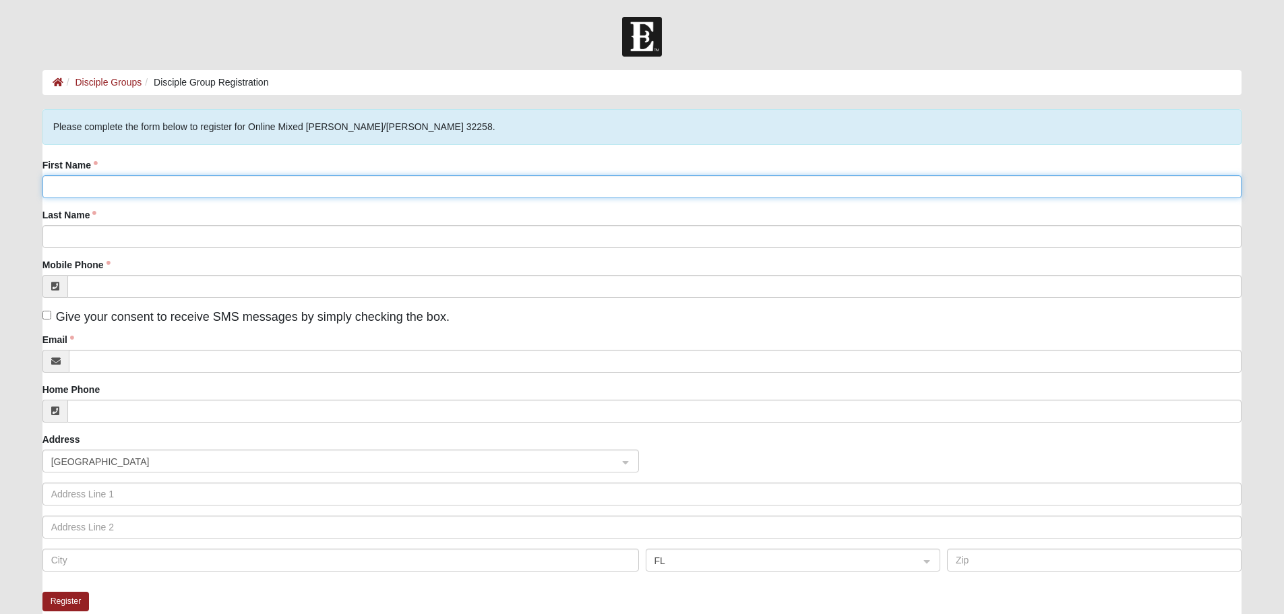
click at [307, 189] on input "First Name" at bounding box center [642, 186] width 1200 height 23
type input "Rod and Elizabeth"
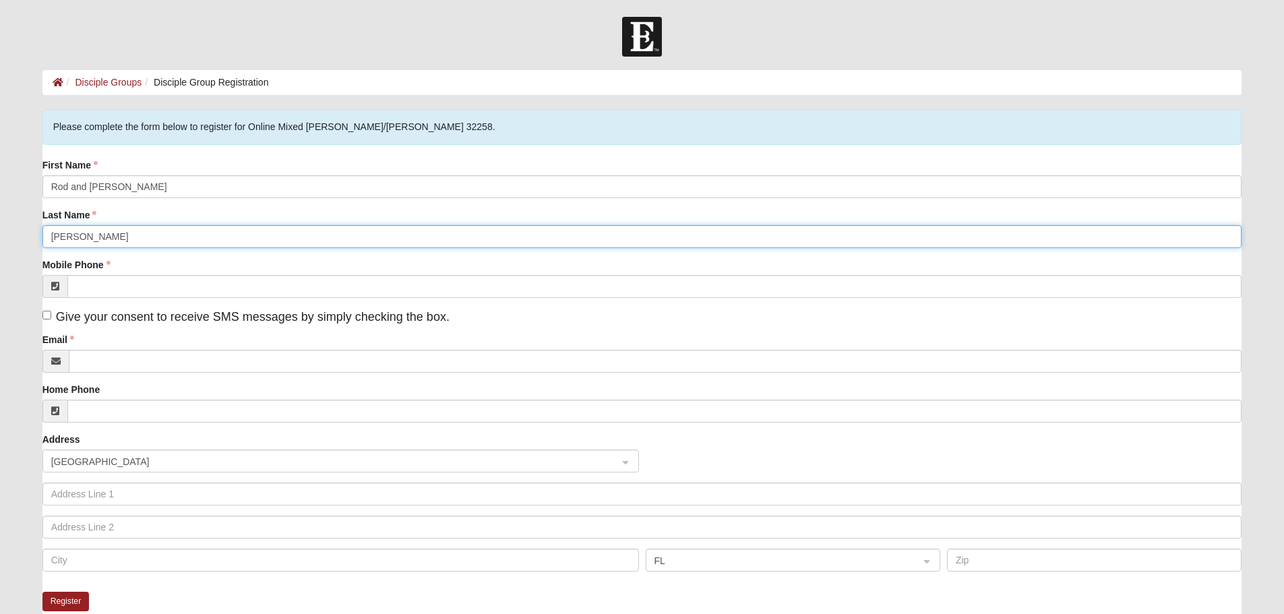
type input "Giess"
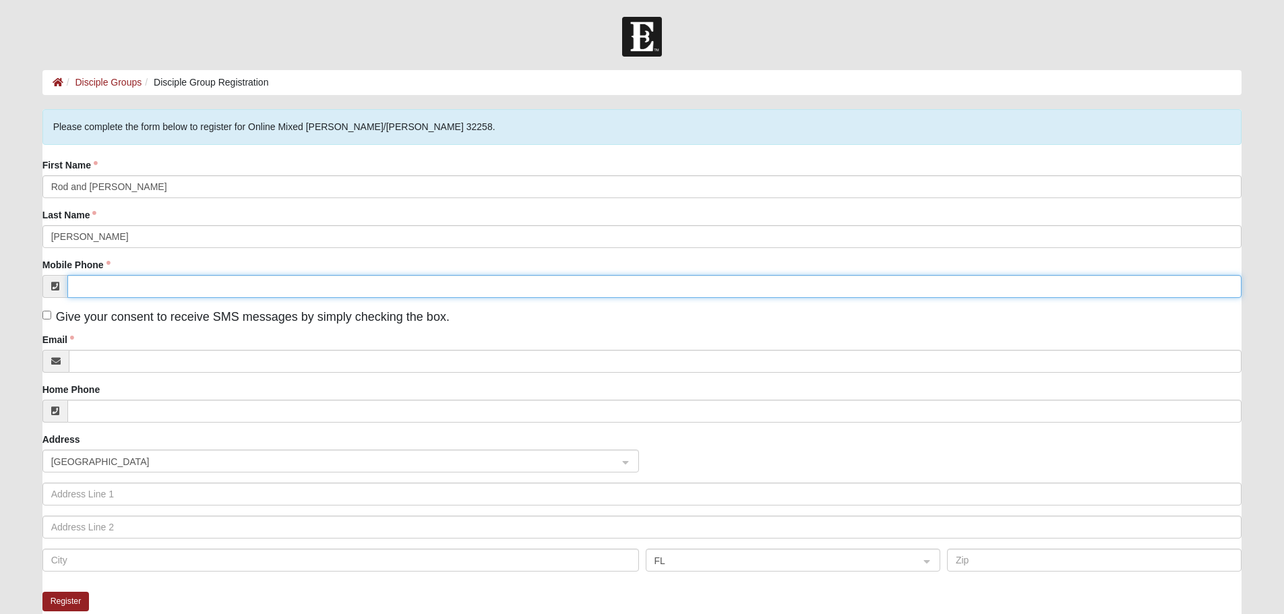
click at [306, 282] on input "Mobile Phone" at bounding box center [654, 286] width 1175 height 23
type input "(803) 429-4269"
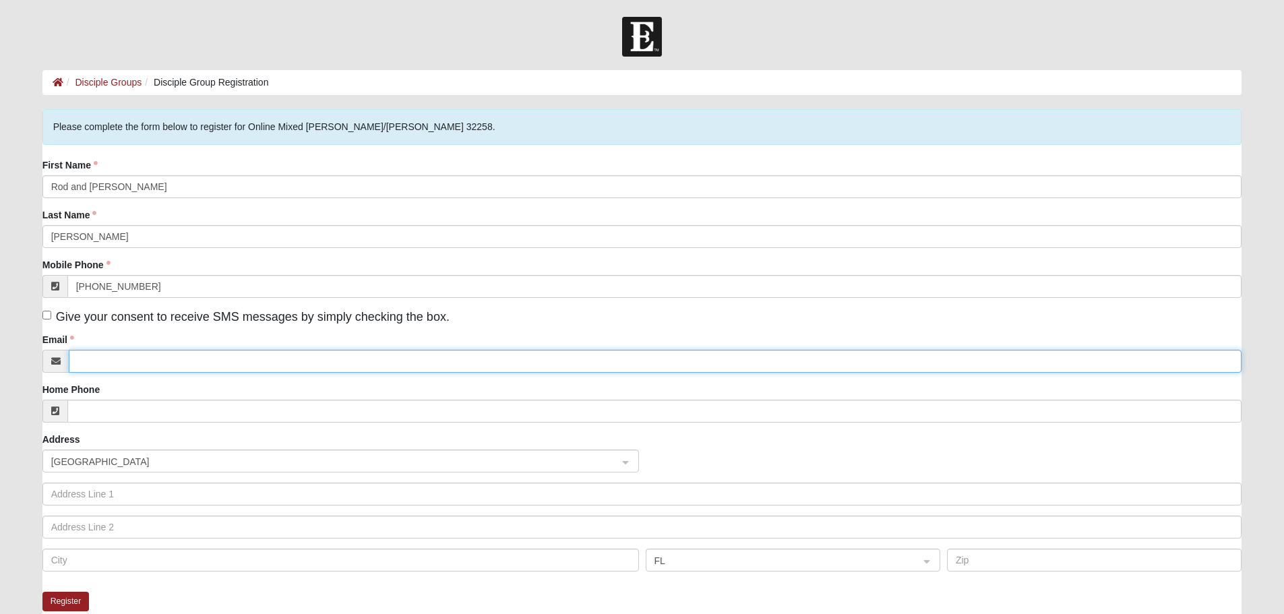
type input "rgiess@speedbuildersystems.com"
type input "255 Mountain Laurel Court"
type input "Lexington"
type input "29072"
click at [243, 359] on input "rgiess@speedbuildersystems.com" at bounding box center [656, 361] width 1174 height 23
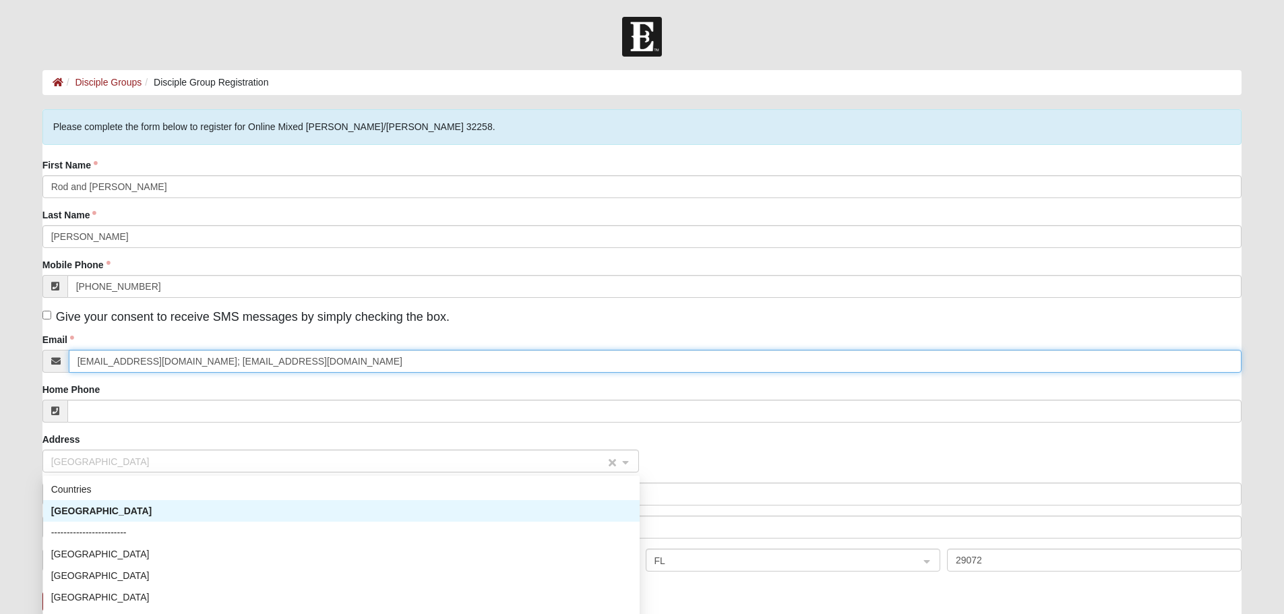
click at [179, 457] on span "United States" at bounding box center [328, 461] width 555 height 15
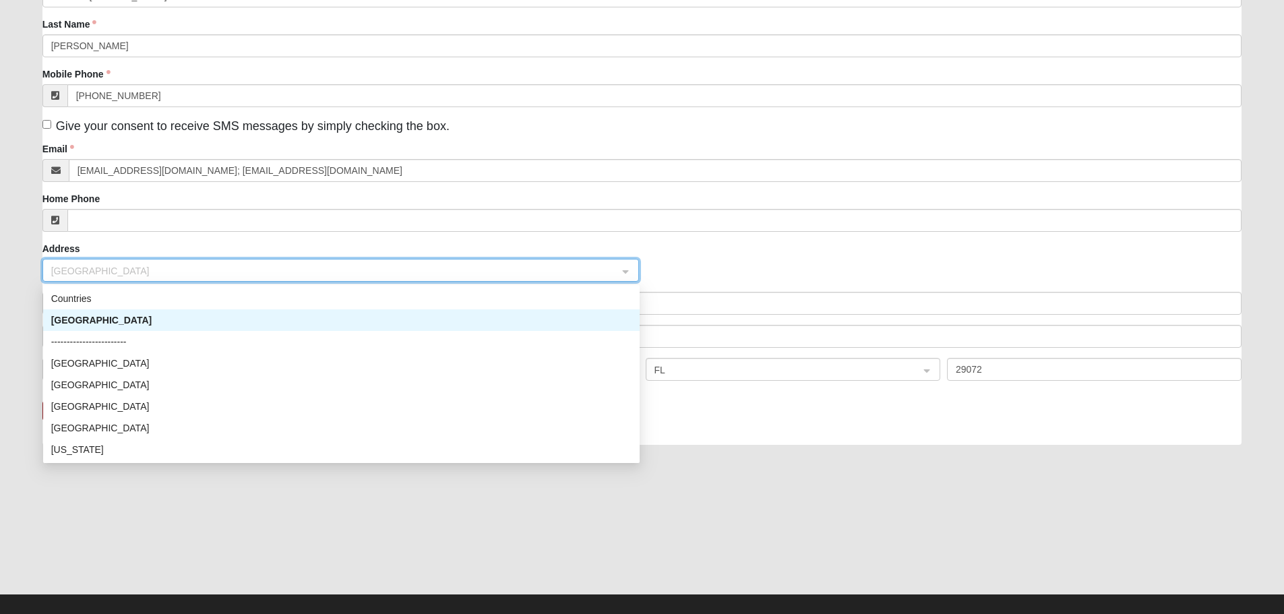
click at [134, 322] on div "United States" at bounding box center [341, 320] width 581 height 15
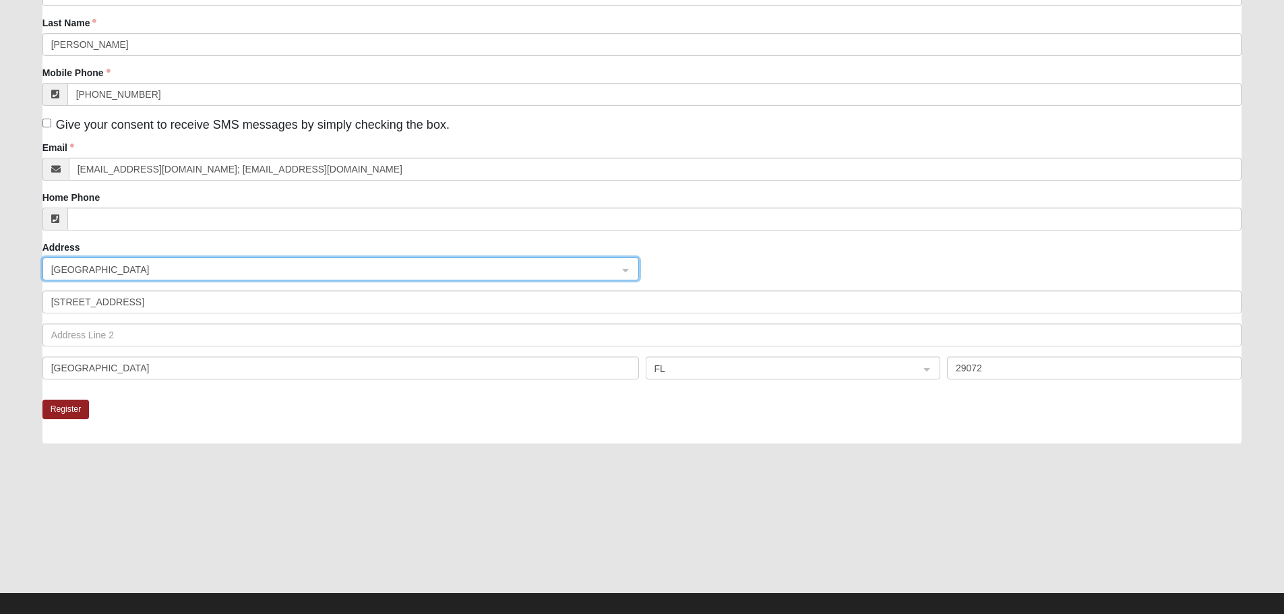
scroll to position [193, 0]
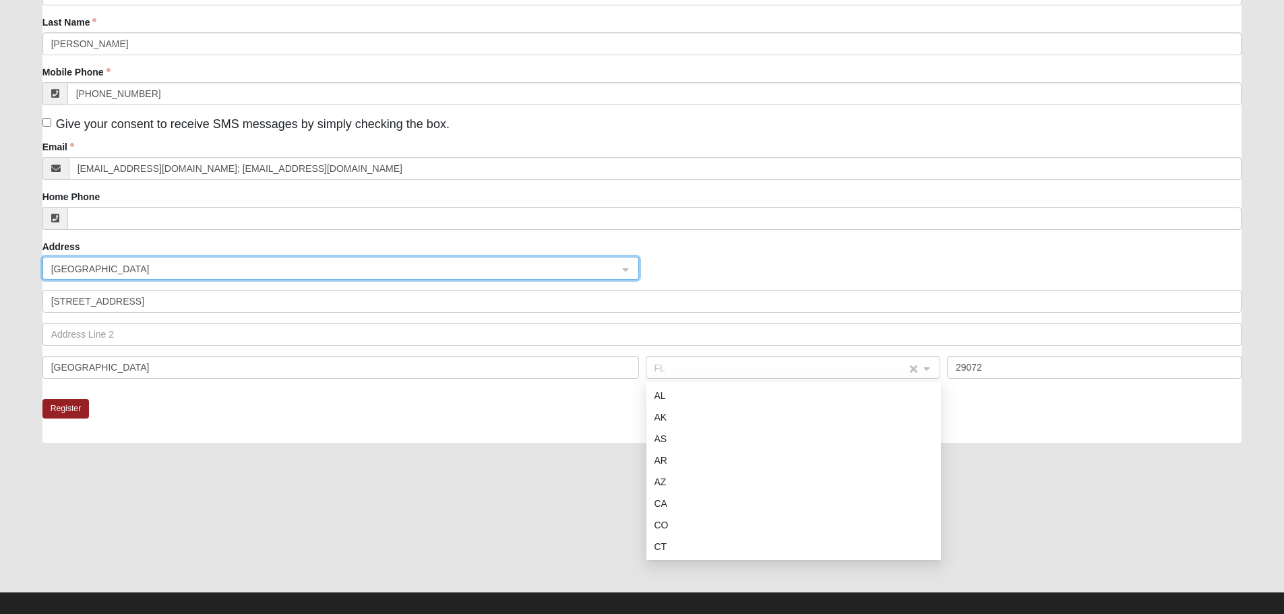
click at [761, 365] on span "FL" at bounding box center [781, 368] width 253 height 15
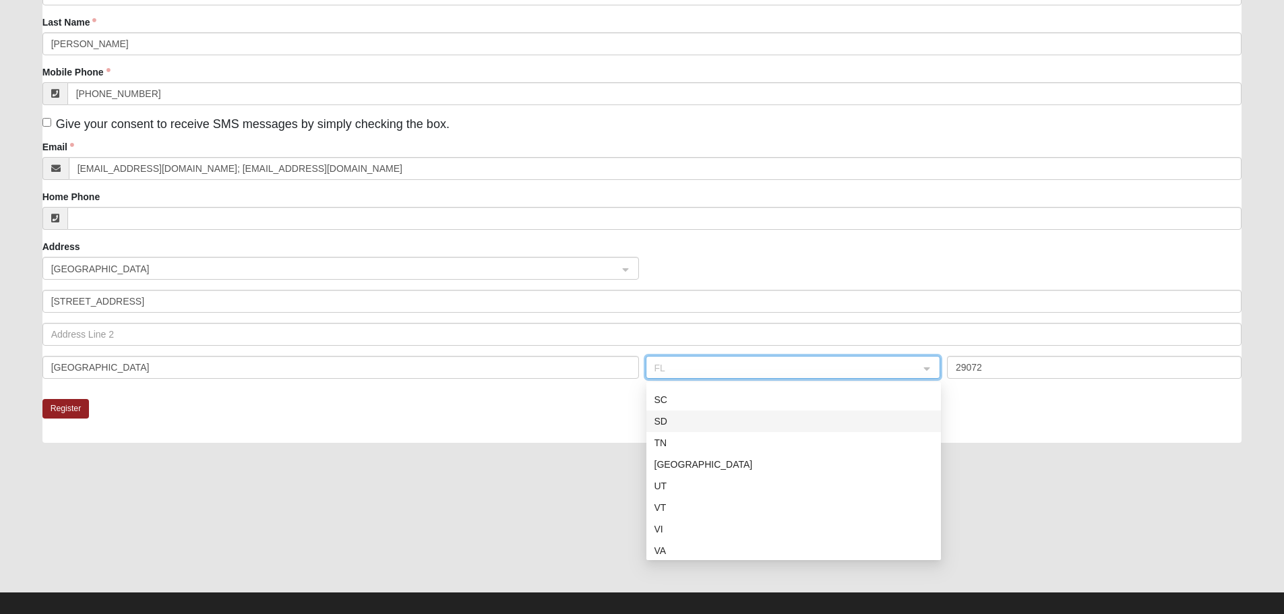
scroll to position [1011, 0]
click at [685, 398] on div "SC" at bounding box center [794, 399] width 278 height 15
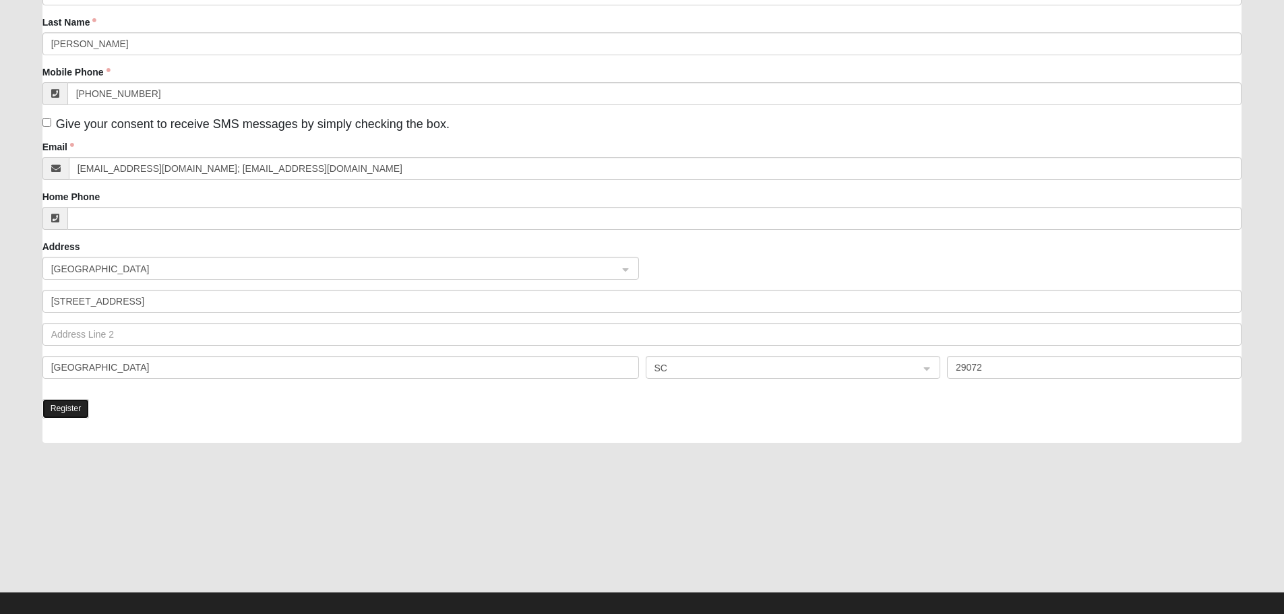
click at [81, 413] on button "Register" at bounding box center [65, 409] width 47 height 20
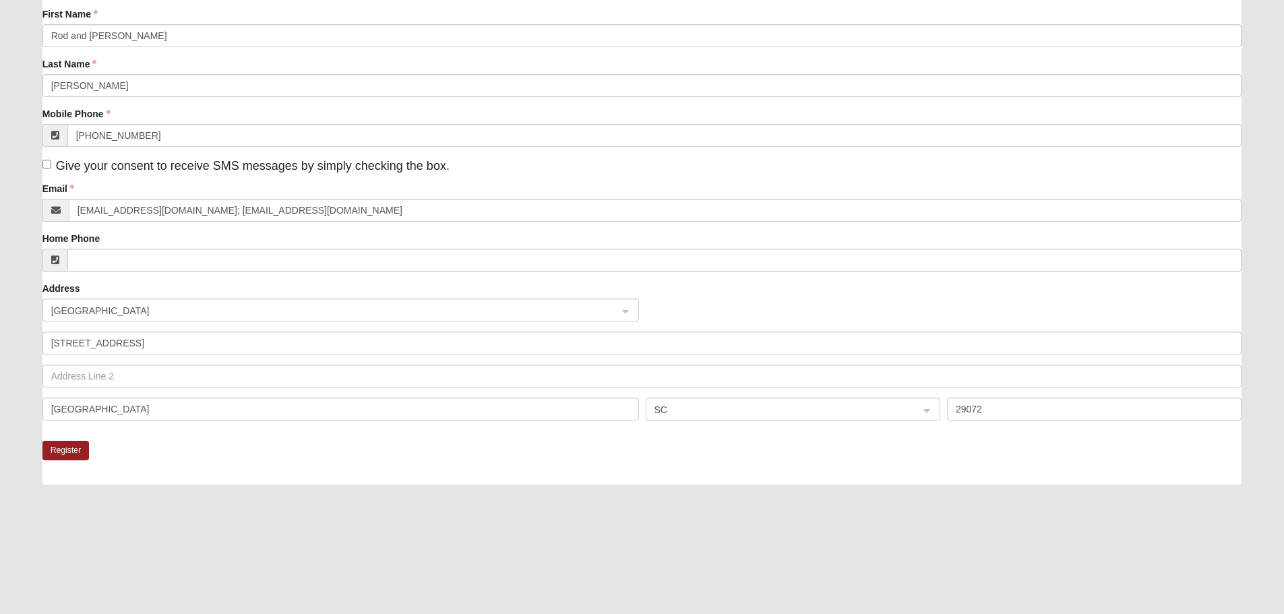
scroll to position [201, 0]
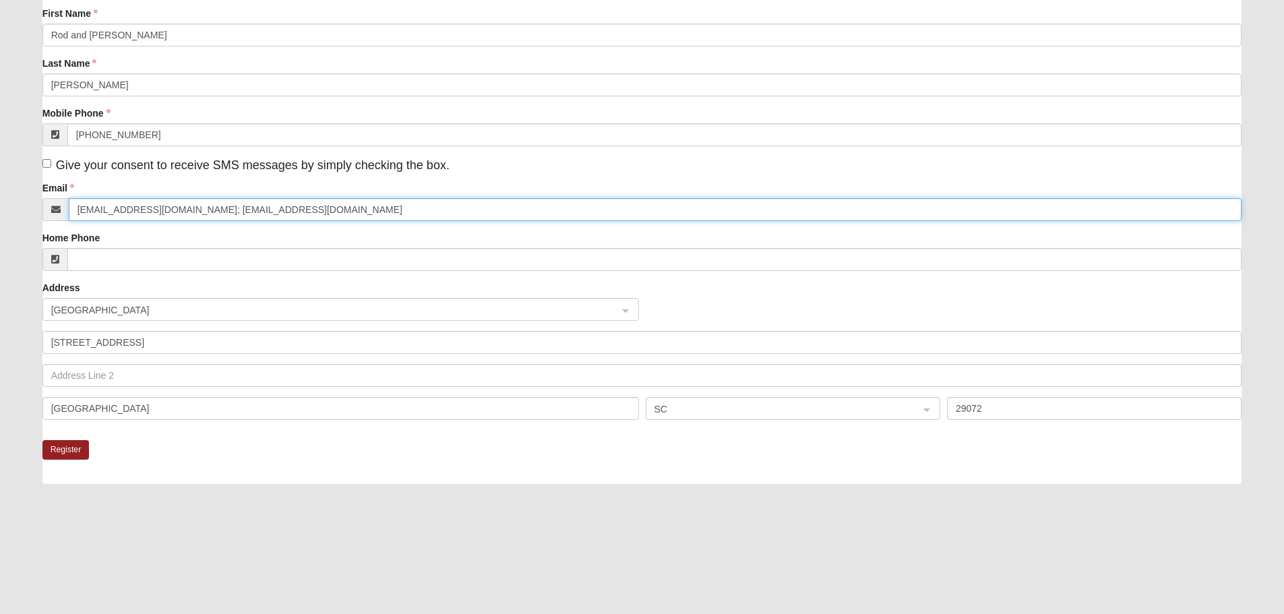
click at [403, 207] on input "rgiess@speedbuildersystems.com; etimms@speedbuildersystems.com" at bounding box center [656, 209] width 1174 height 23
type input "rgiess@speedbuildersystems.com"
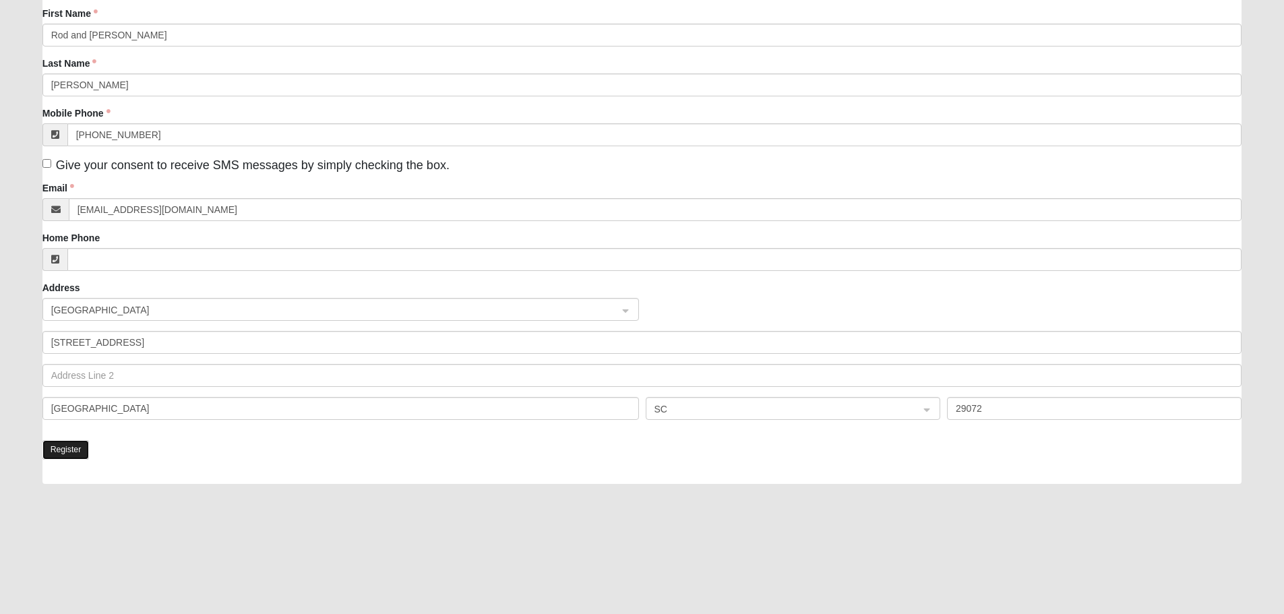
click at [52, 449] on button "Register" at bounding box center [65, 450] width 47 height 20
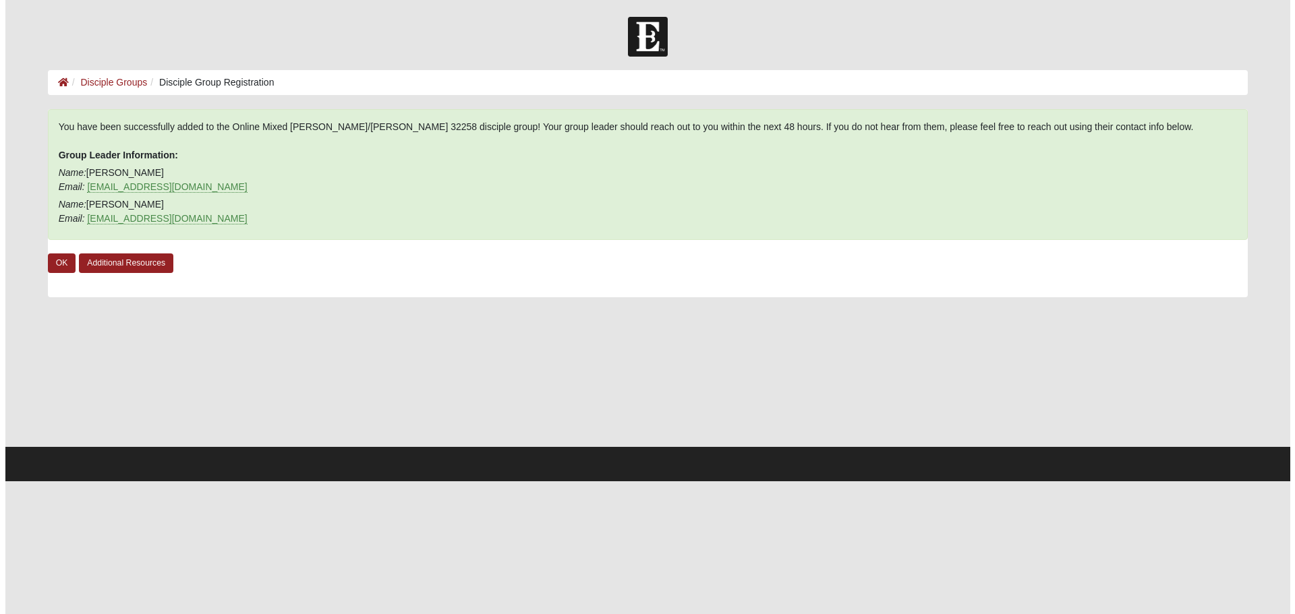
scroll to position [0, 0]
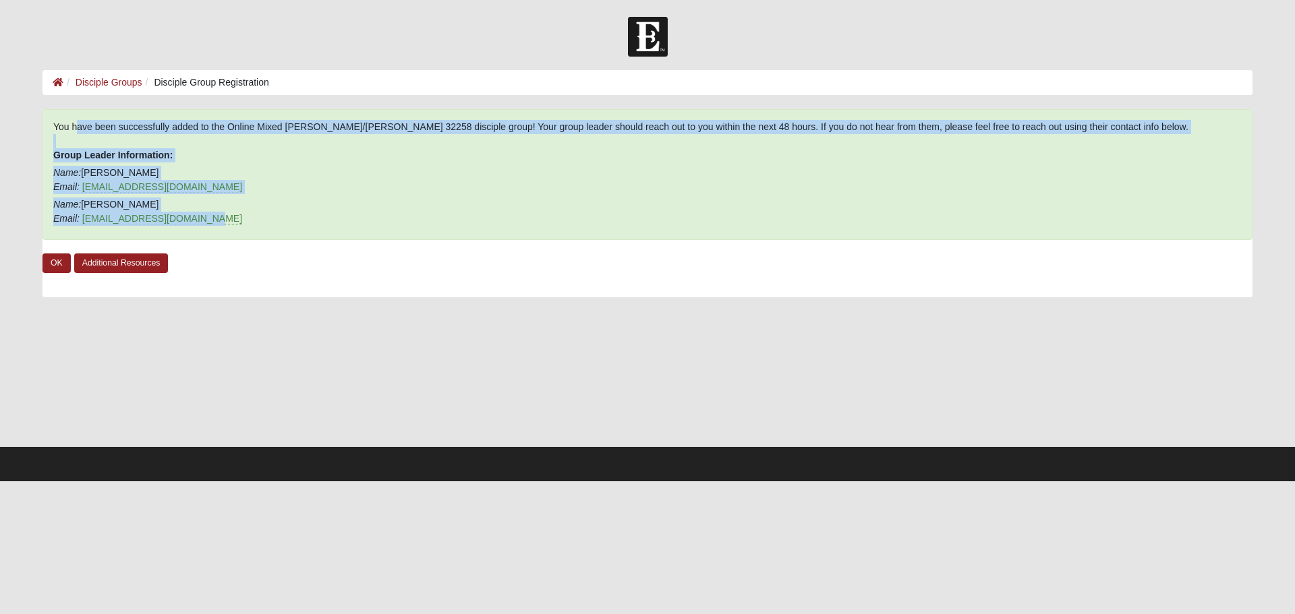
drag, startPoint x: 225, startPoint y: 218, endPoint x: 41, endPoint y: 113, distance: 211.4
click at [41, 113] on div "You have been successfully added to the Online Mixed Krause/Chasten 32258 disci…" at bounding box center [647, 277] width 1230 height 336
copy div "You have been successfully added to the Online Mixed Krause/Chasten 32258 disci…"
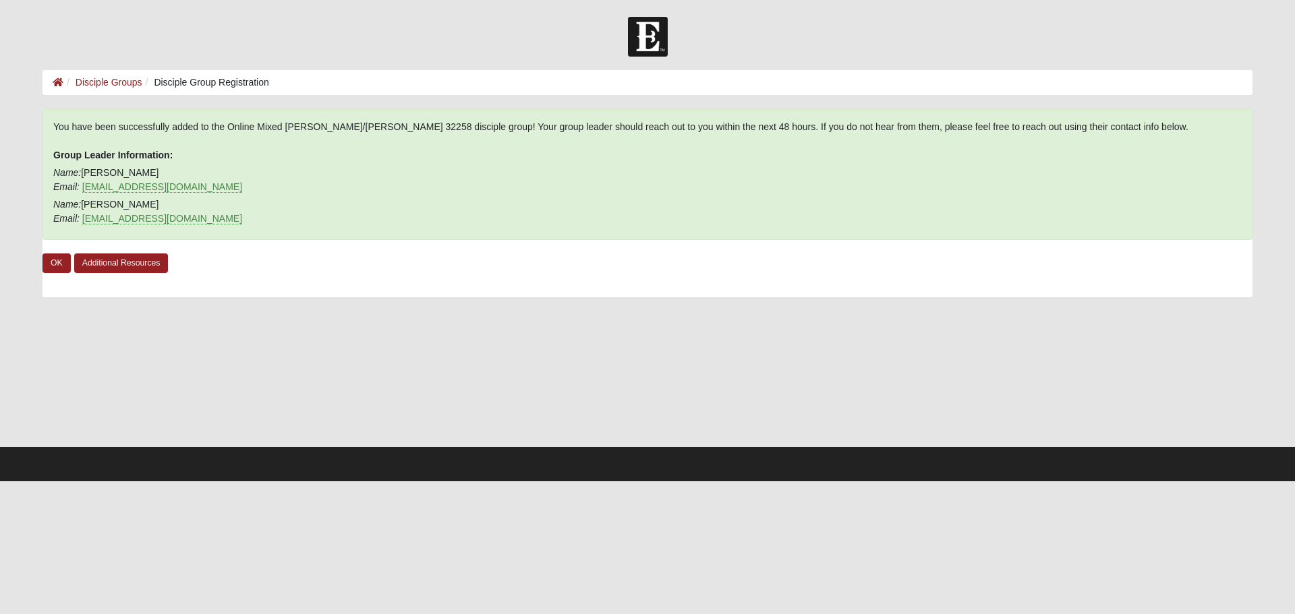
click at [61, 42] on div at bounding box center [647, 37] width 1295 height 40
click at [63, 260] on link "OK" at bounding box center [56, 264] width 28 height 20
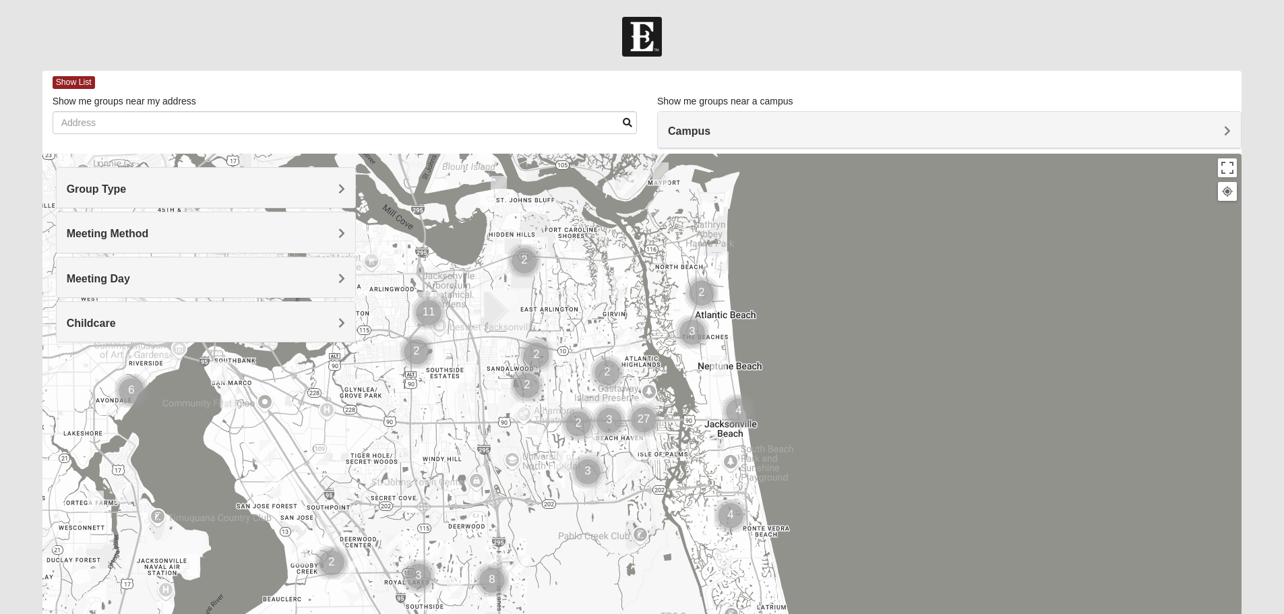
click at [127, 188] on span "Group Type" at bounding box center [97, 188] width 60 height 11
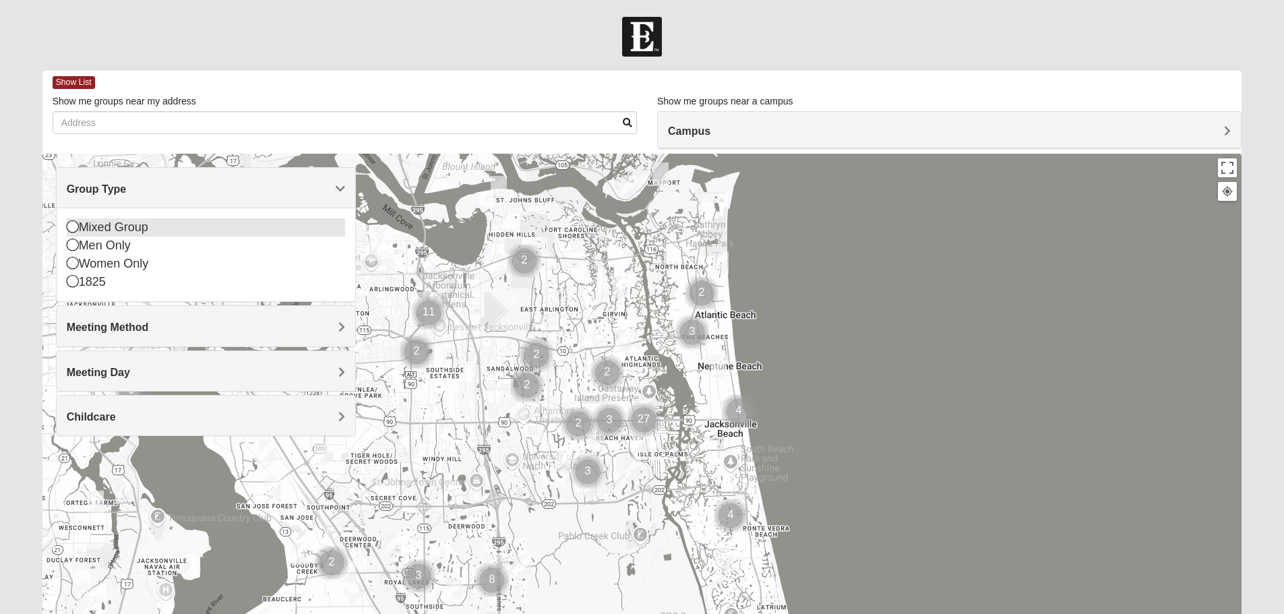
click at [125, 231] on div "Mixed Group" at bounding box center [206, 227] width 278 height 18
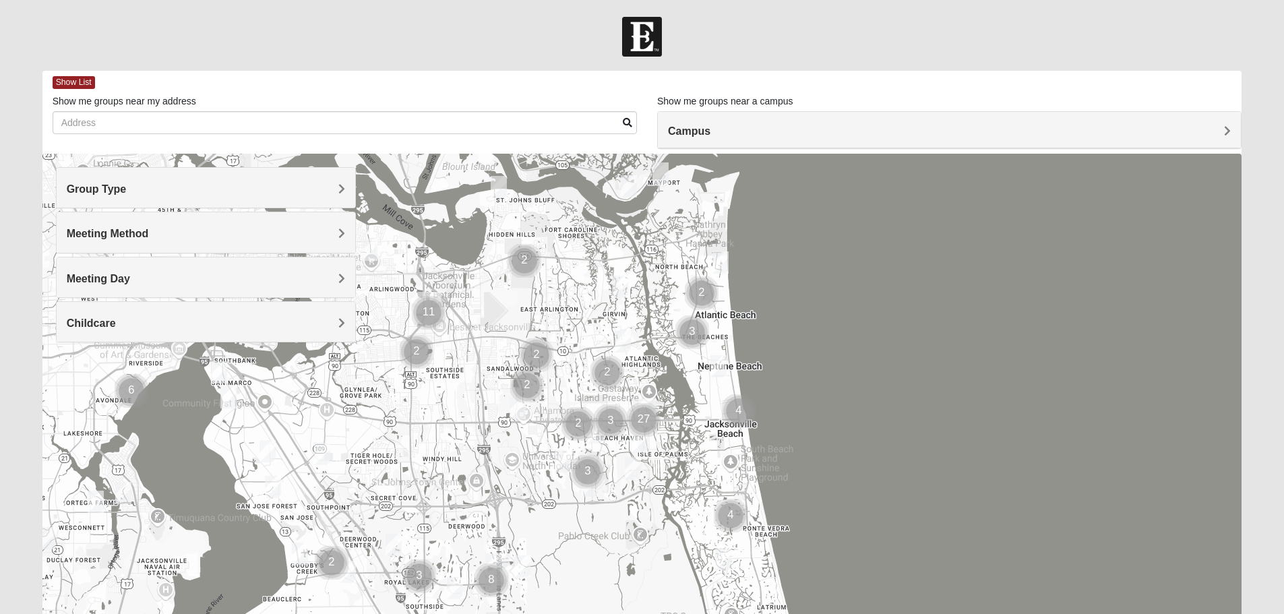
scroll to position [121, 0]
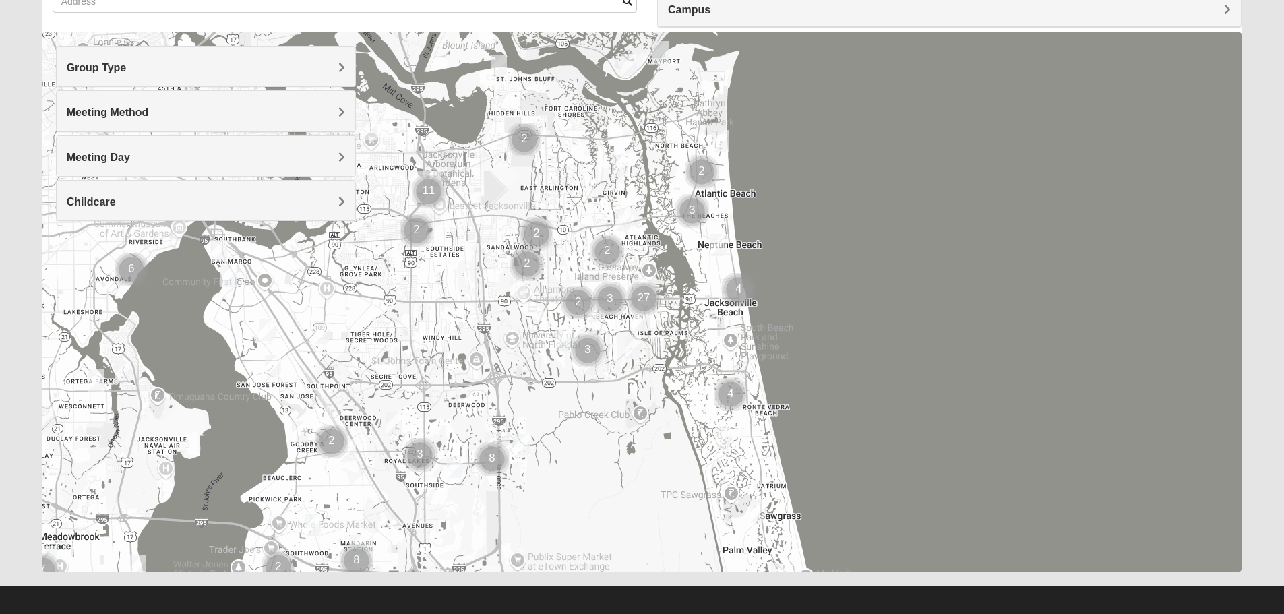
scroll to position [121, 0]
click at [195, 71] on h4 "Group Type" at bounding box center [206, 67] width 278 height 13
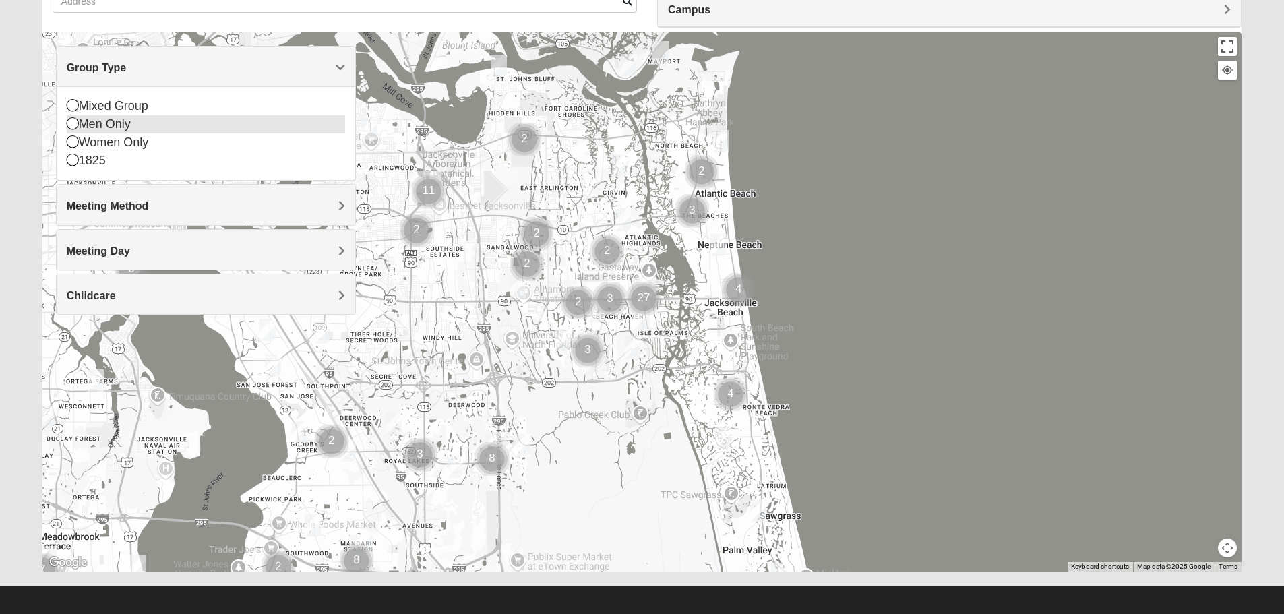
drag, startPoint x: 134, startPoint y: 104, endPoint x: 131, endPoint y: 120, distance: 16.4
click at [133, 105] on div "Mixed Group" at bounding box center [206, 106] width 278 height 18
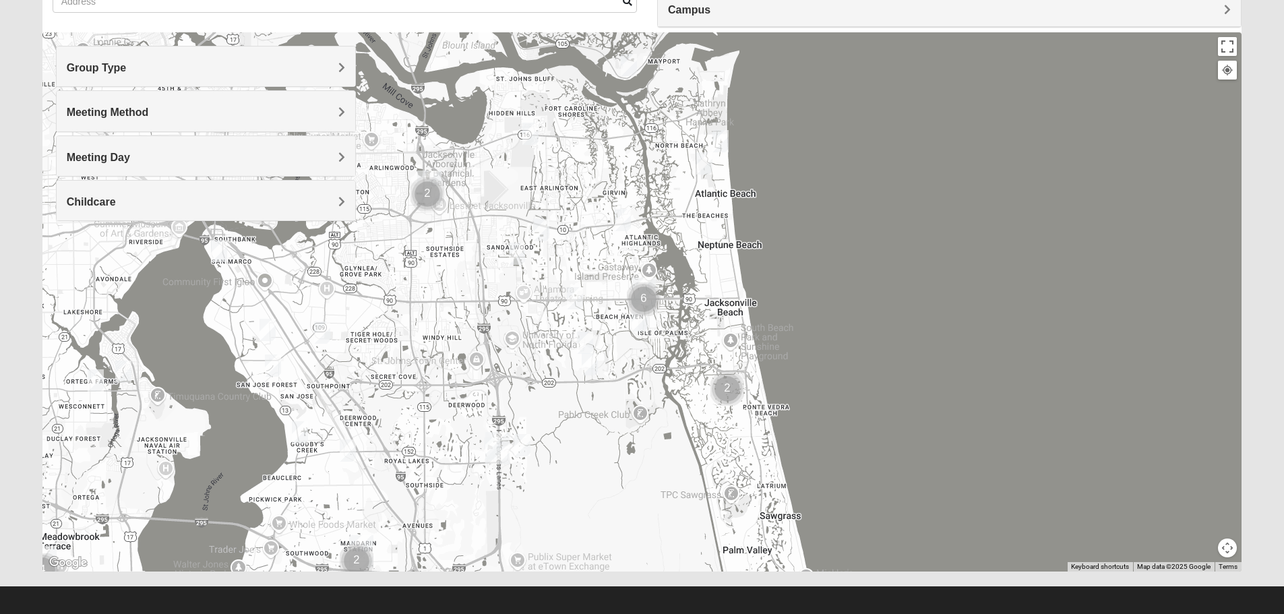
click at [127, 117] on span "Meeting Method" at bounding box center [108, 112] width 82 height 11
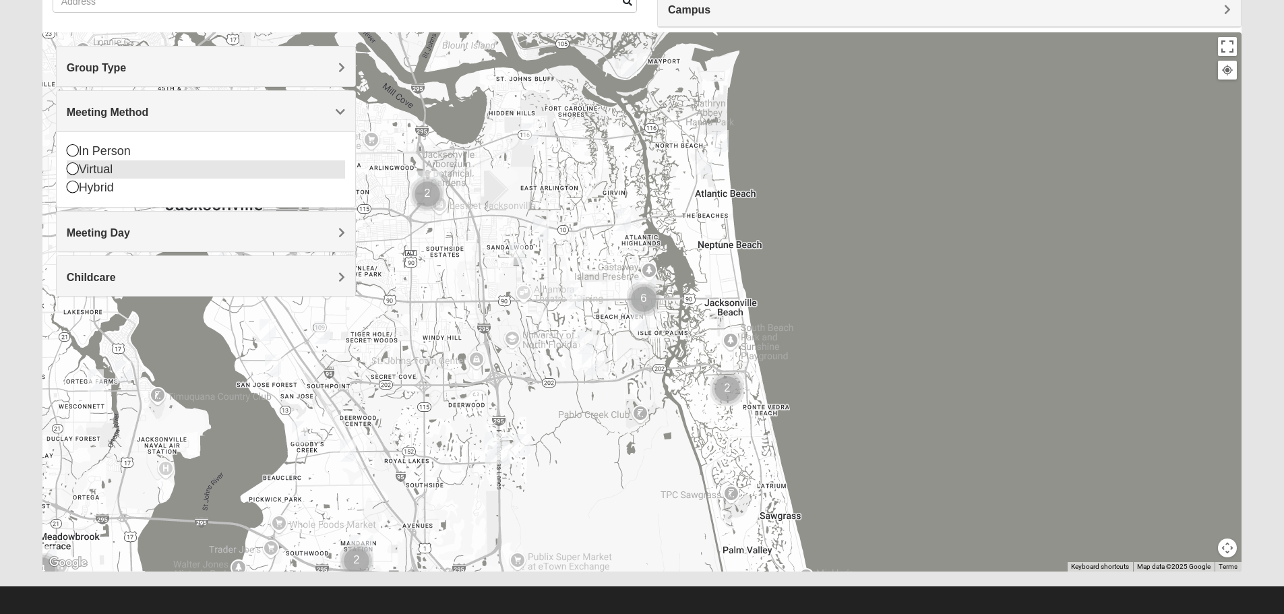
click at [102, 170] on div "Virtual" at bounding box center [206, 169] width 278 height 18
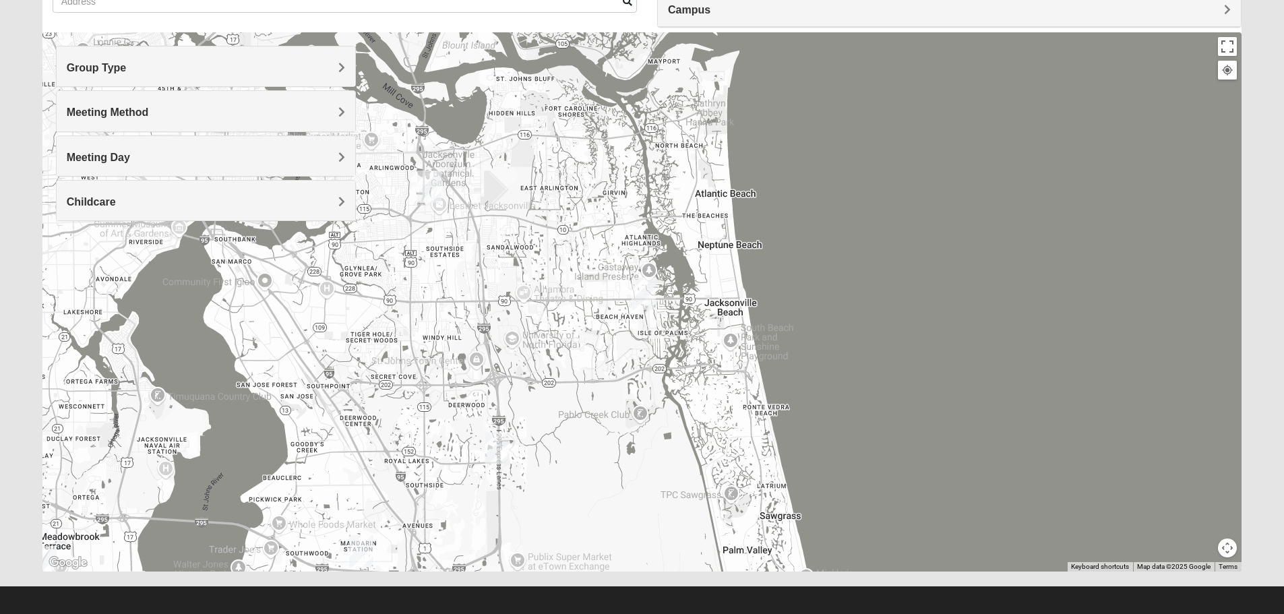
click at [114, 160] on span "Meeting Day" at bounding box center [98, 157] width 63 height 11
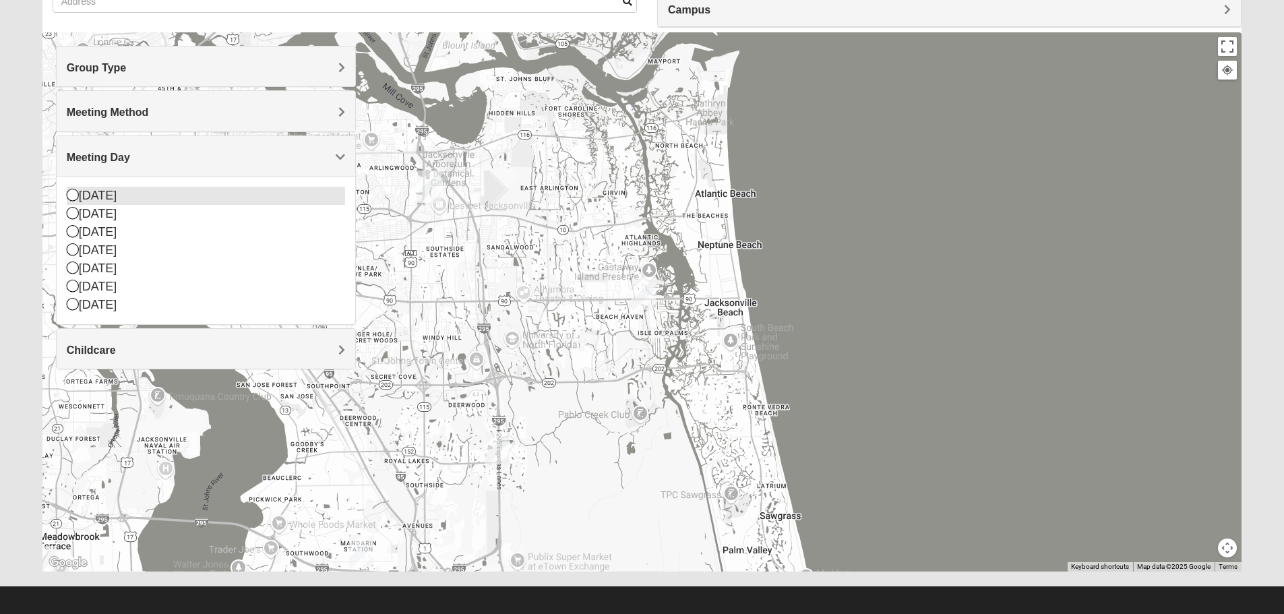
click at [105, 196] on div "[DATE]" at bounding box center [206, 196] width 278 height 18
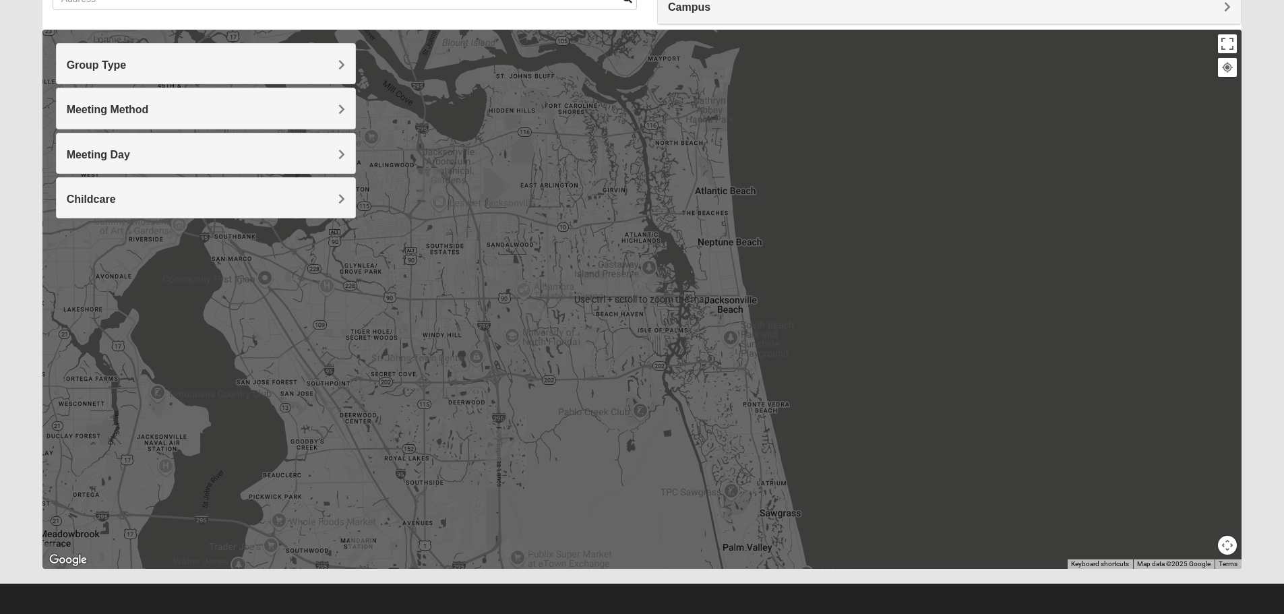
scroll to position [128, 0]
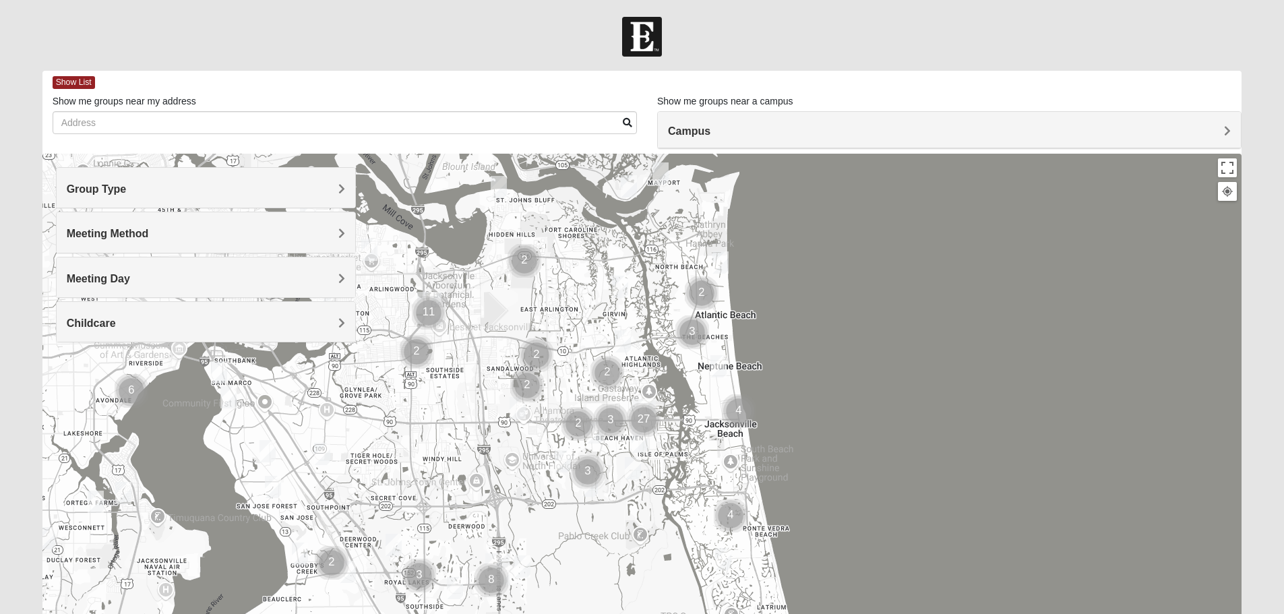
click at [195, 191] on h4 "Group Type" at bounding box center [206, 189] width 278 height 13
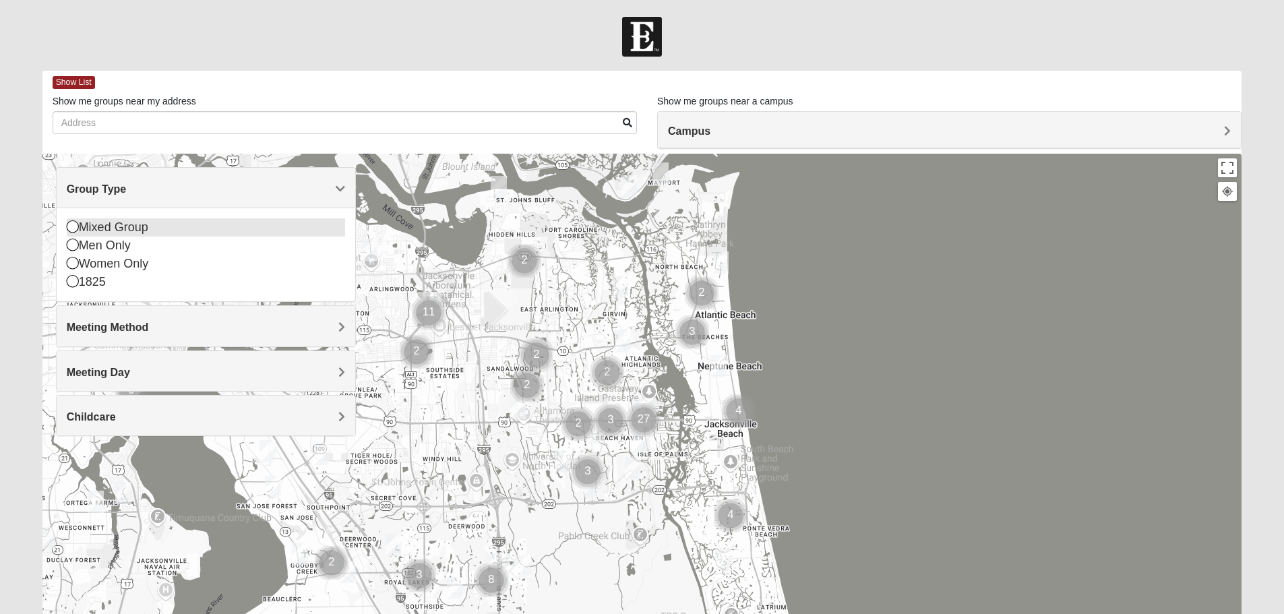
click at [117, 230] on div "Mixed Group" at bounding box center [206, 227] width 278 height 18
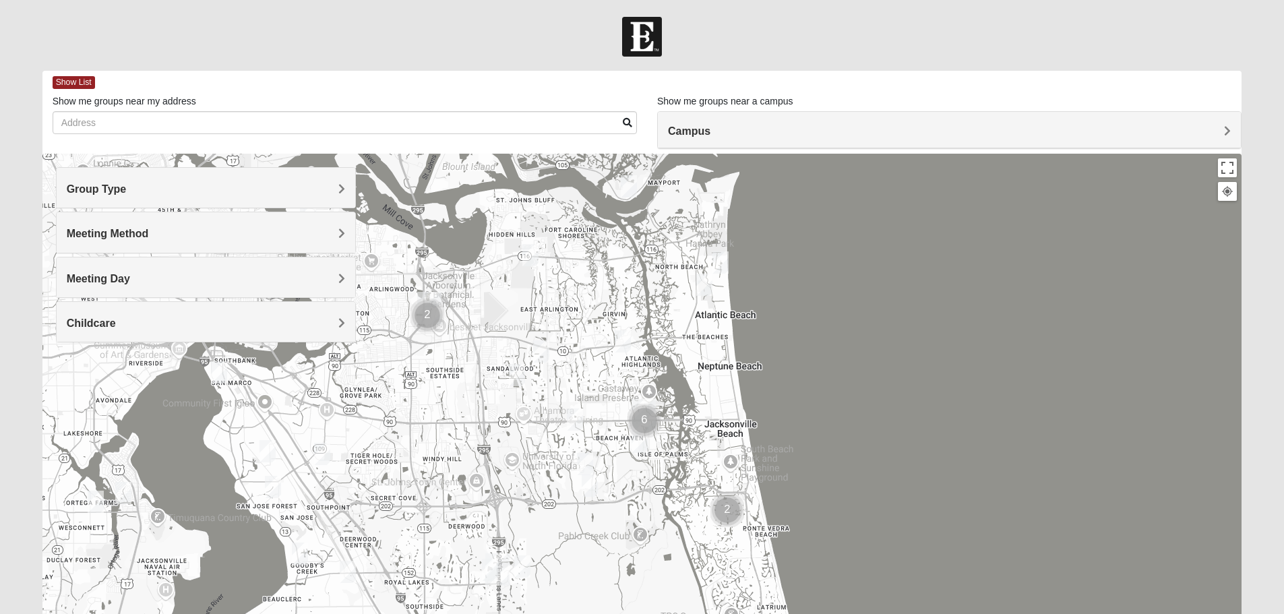
click at [115, 239] on span "Meeting Method" at bounding box center [108, 233] width 82 height 11
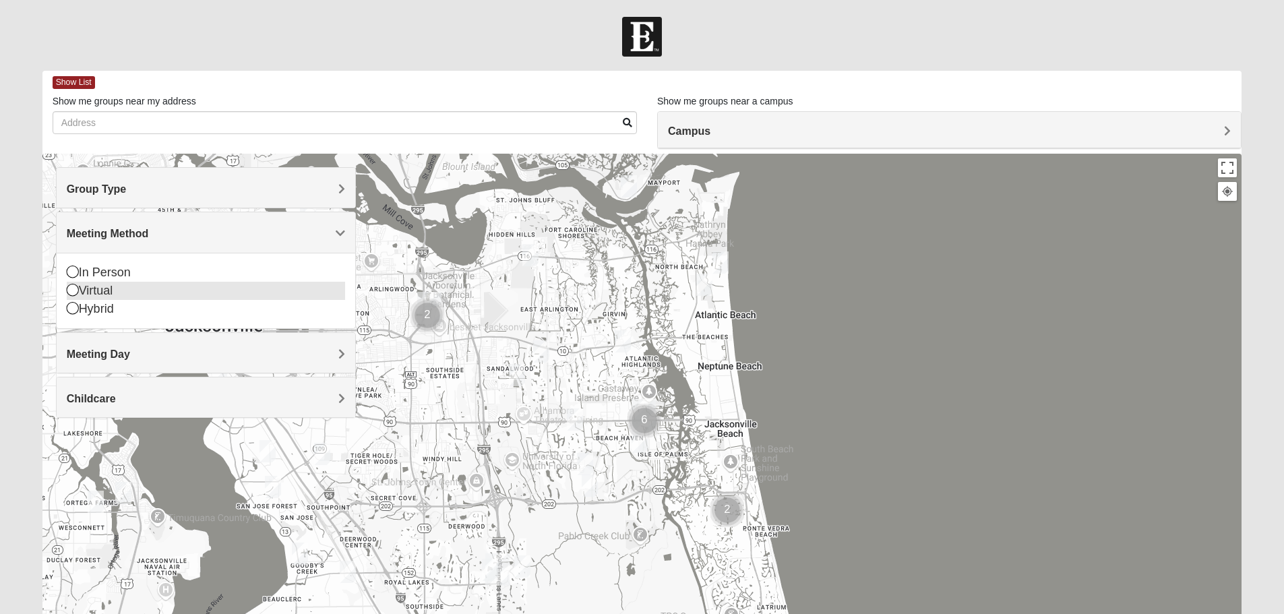
click at [72, 294] on icon at bounding box center [73, 290] width 12 height 12
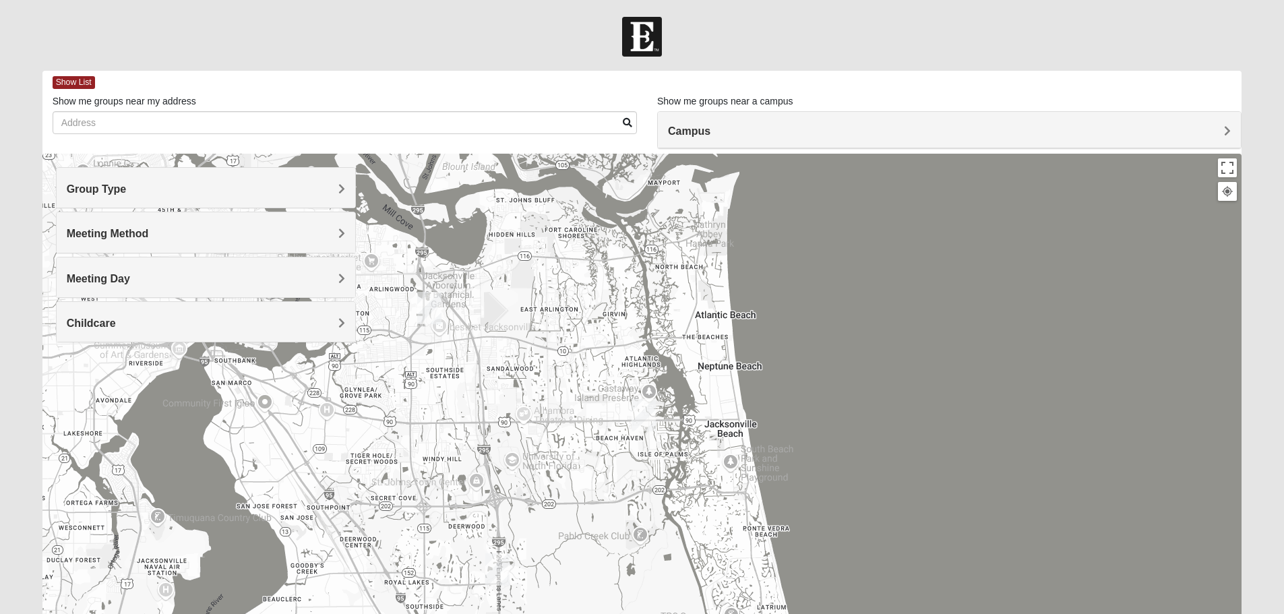
click at [116, 279] on span "Meeting Day" at bounding box center [98, 278] width 63 height 11
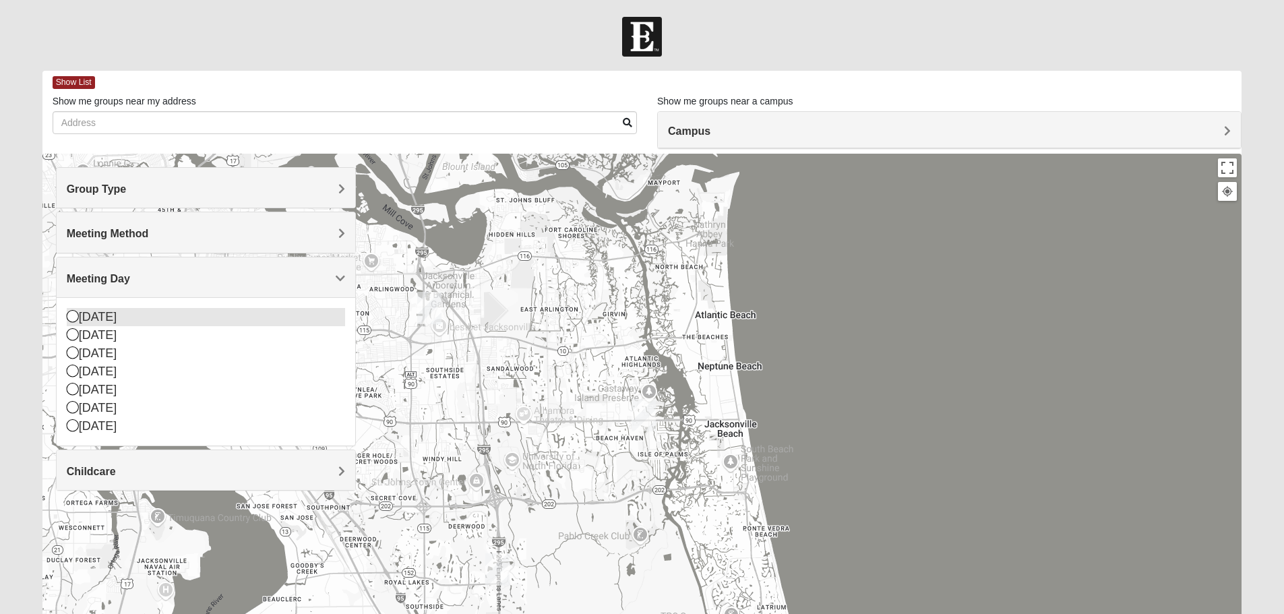
click at [69, 318] on icon at bounding box center [73, 316] width 12 height 12
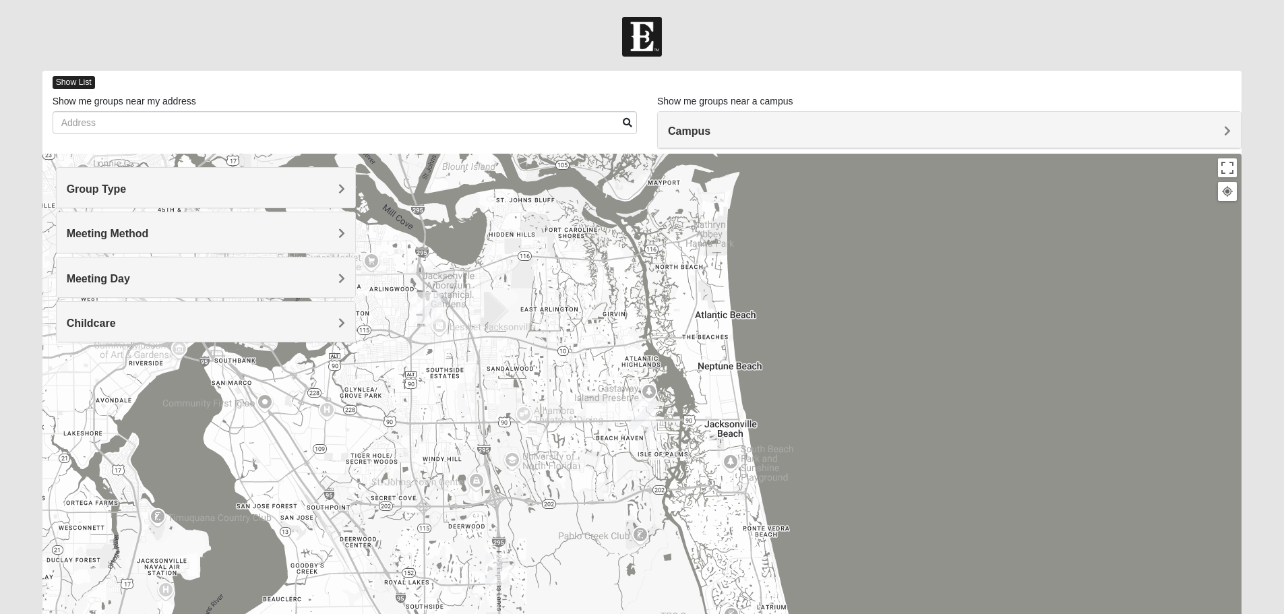
click at [82, 78] on span "Show List" at bounding box center [74, 82] width 42 height 13
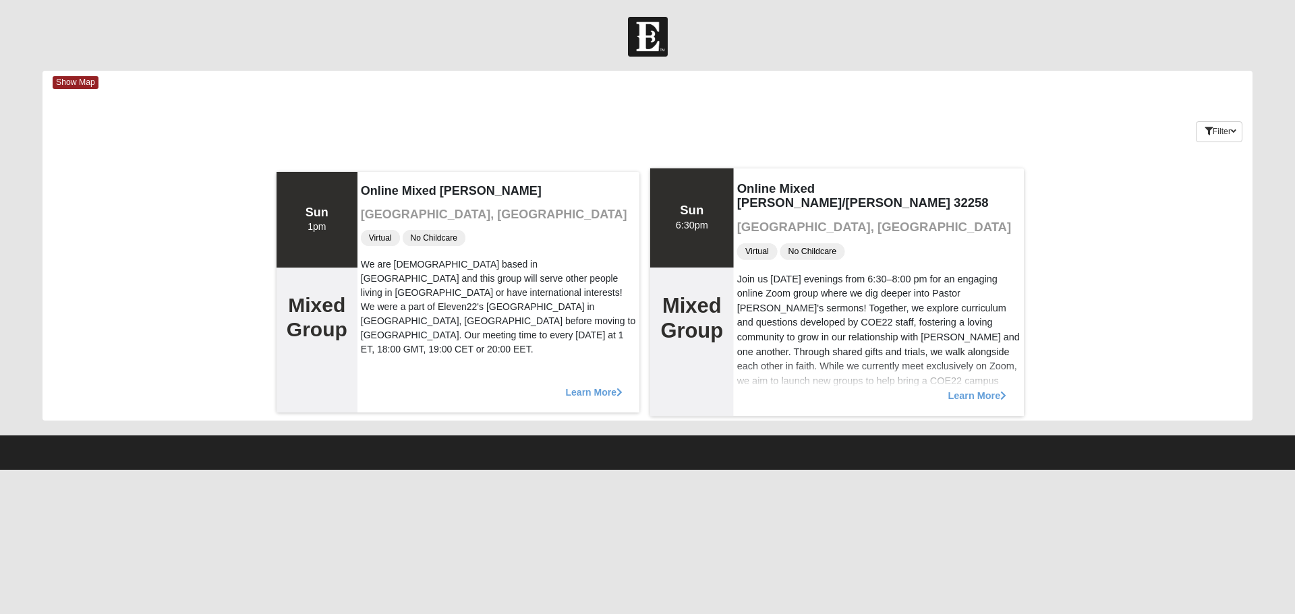
click at [984, 388] on span "Learn More" at bounding box center [977, 388] width 59 height 0
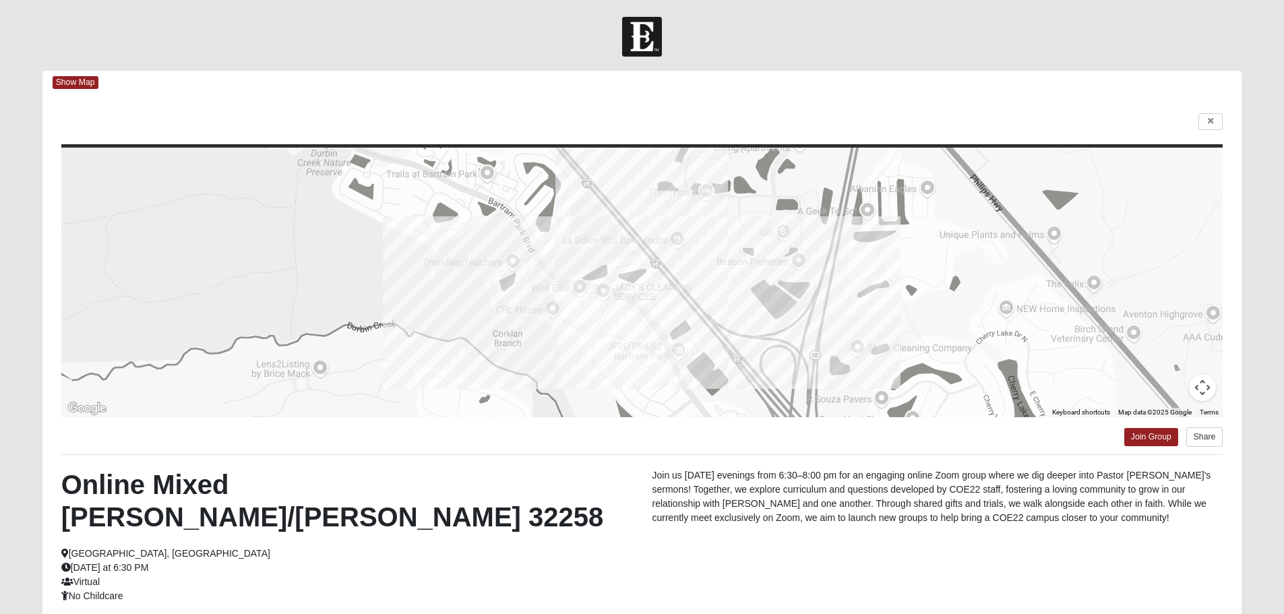
drag, startPoint x: 167, startPoint y: 532, endPoint x: 69, endPoint y: 533, distance: 98.5
click at [69, 533] on div "Online Mixed Krause/Chasten 32258 Jacksonville, FL Sunday at 6:30 PM Virtual No…" at bounding box center [346, 536] width 591 height 135
